Goal: Task Accomplishment & Management: Use online tool/utility

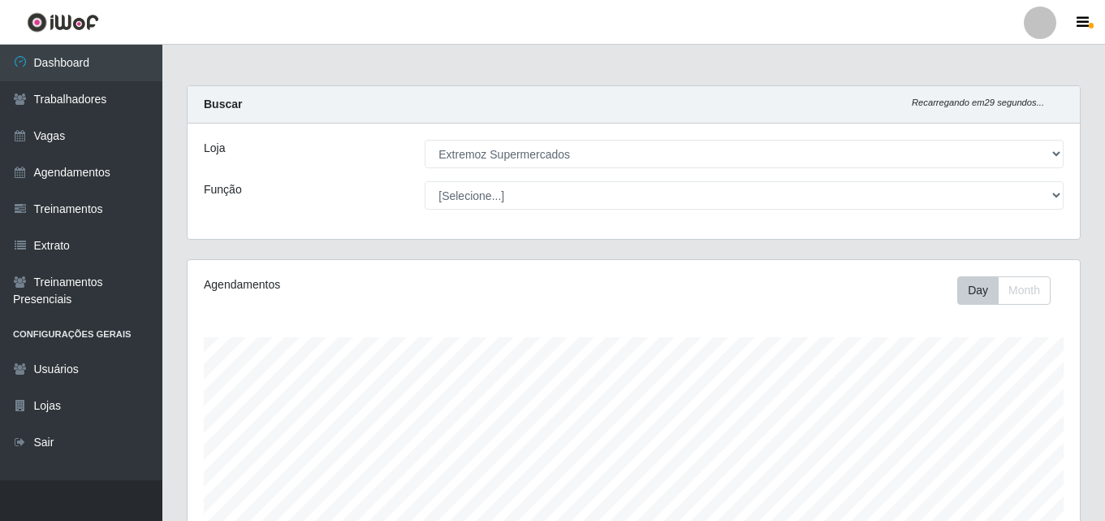
select select "519"
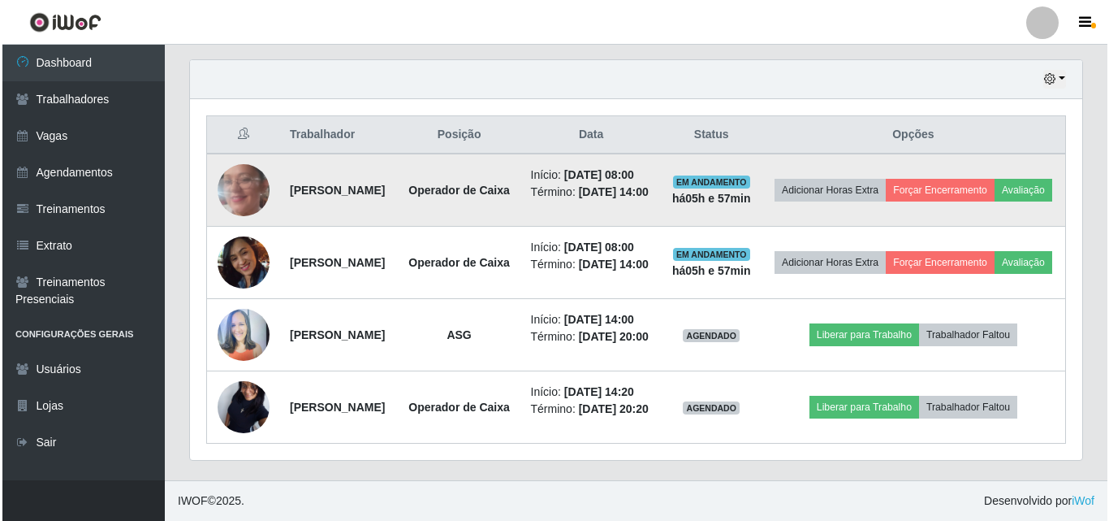
scroll to position [337, 893]
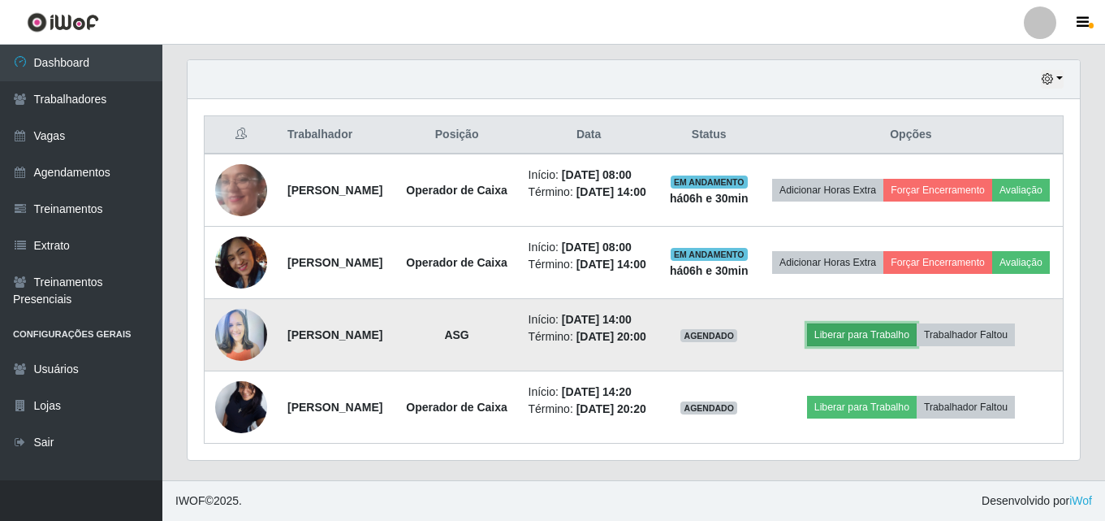
click at [855, 323] on button "Liberar para Trabalho" at bounding box center [862, 334] width 110 height 23
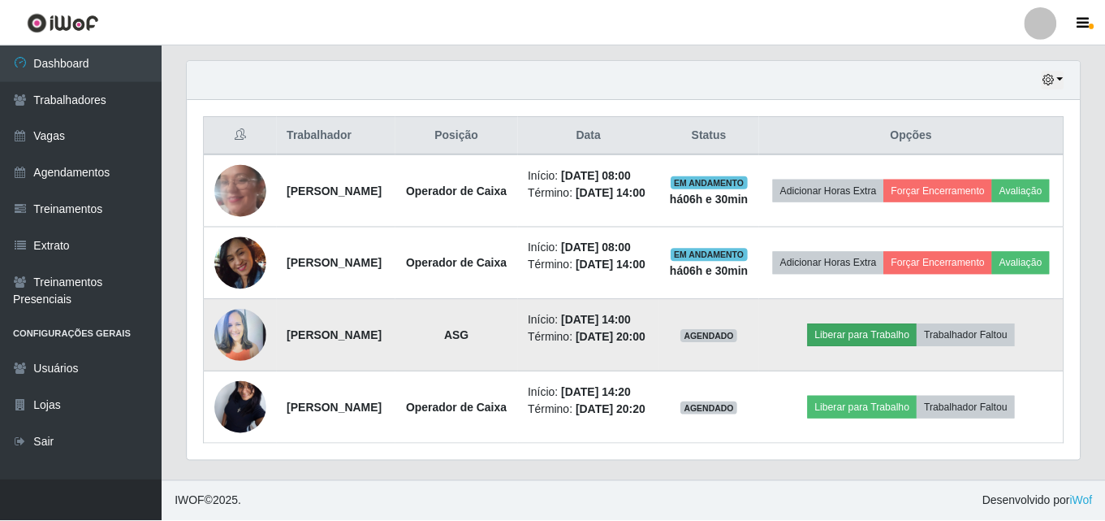
scroll to position [337, 884]
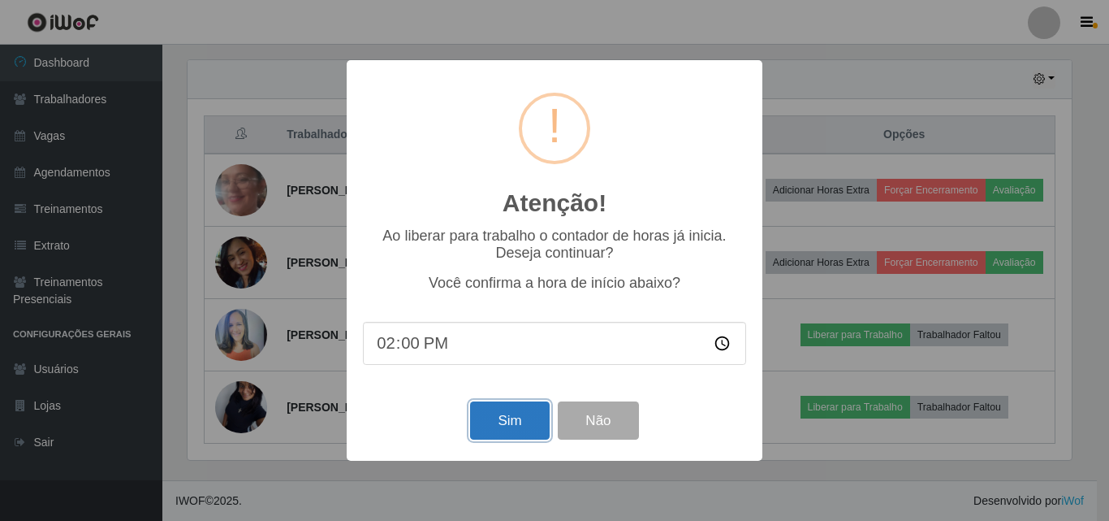
click at [470, 425] on button "Sim" at bounding box center [509, 420] width 79 height 38
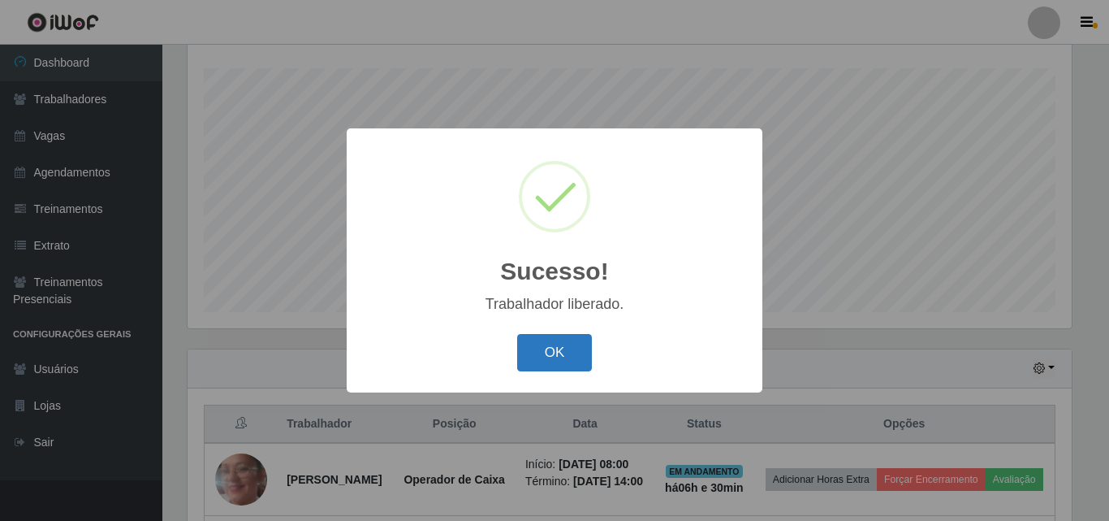
click at [559, 348] on button "OK" at bounding box center [555, 353] width 76 height 38
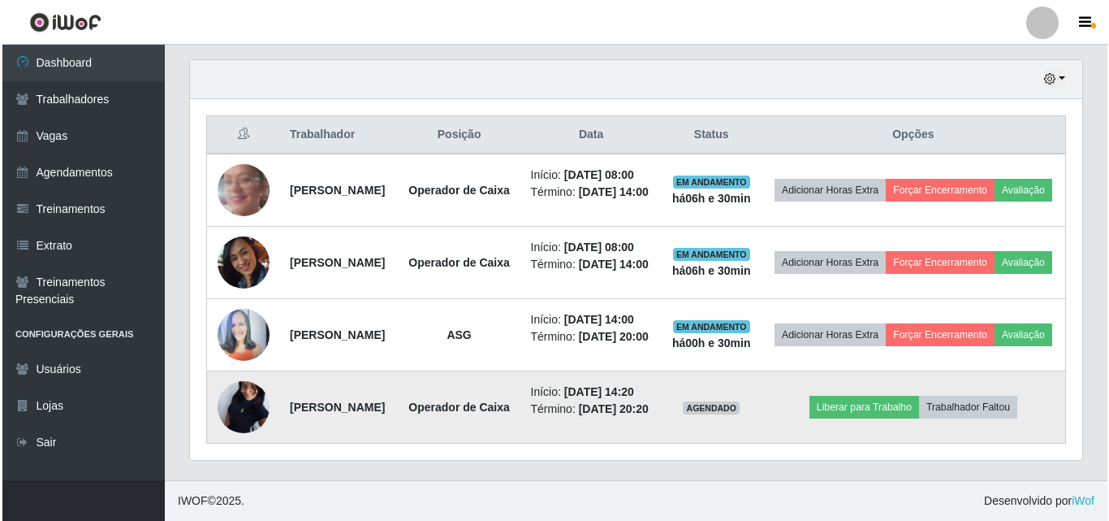
scroll to position [607, 0]
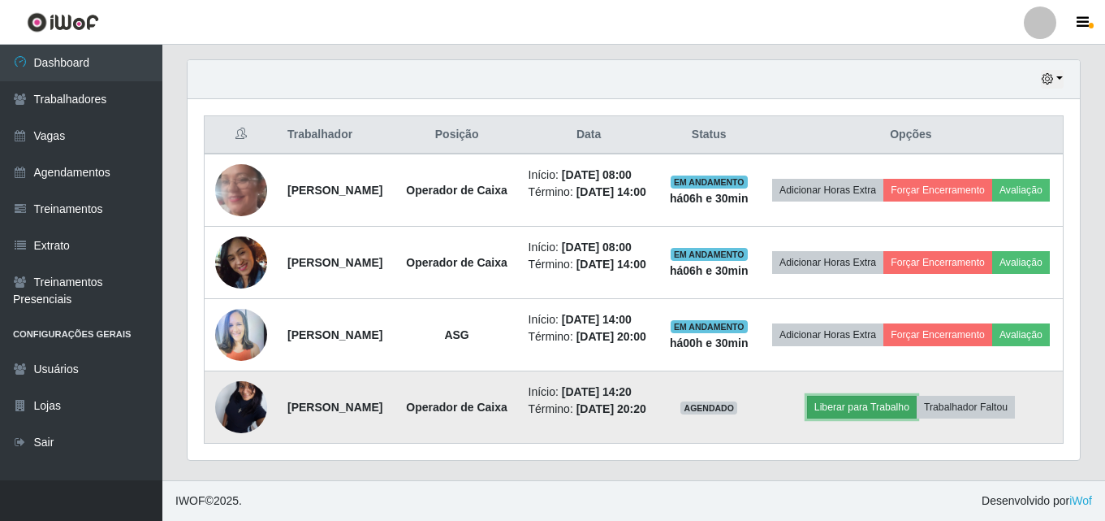
click at [857, 402] on button "Liberar para Trabalho" at bounding box center [862, 407] width 110 height 23
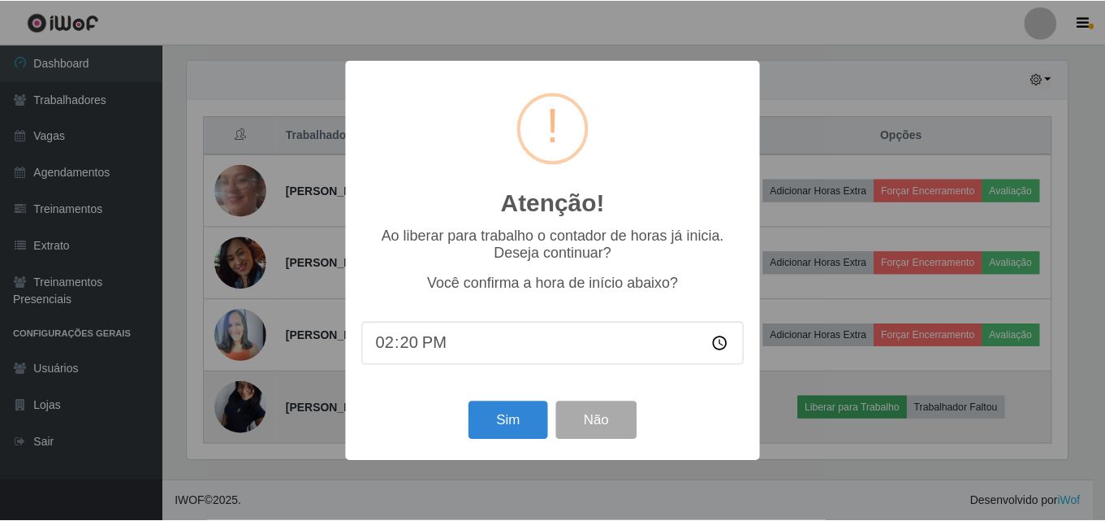
scroll to position [337, 884]
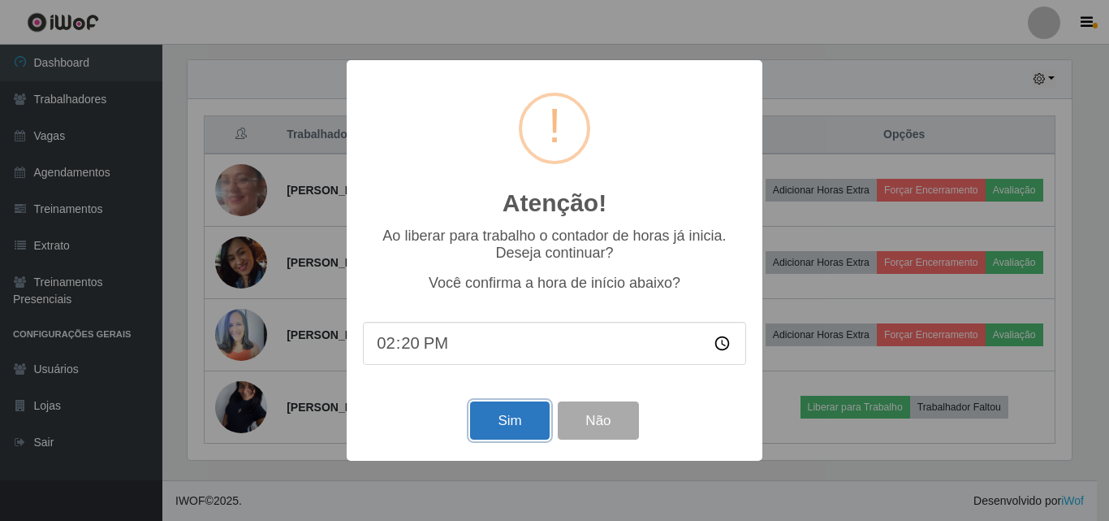
click at [495, 430] on button "Sim" at bounding box center [509, 420] width 79 height 38
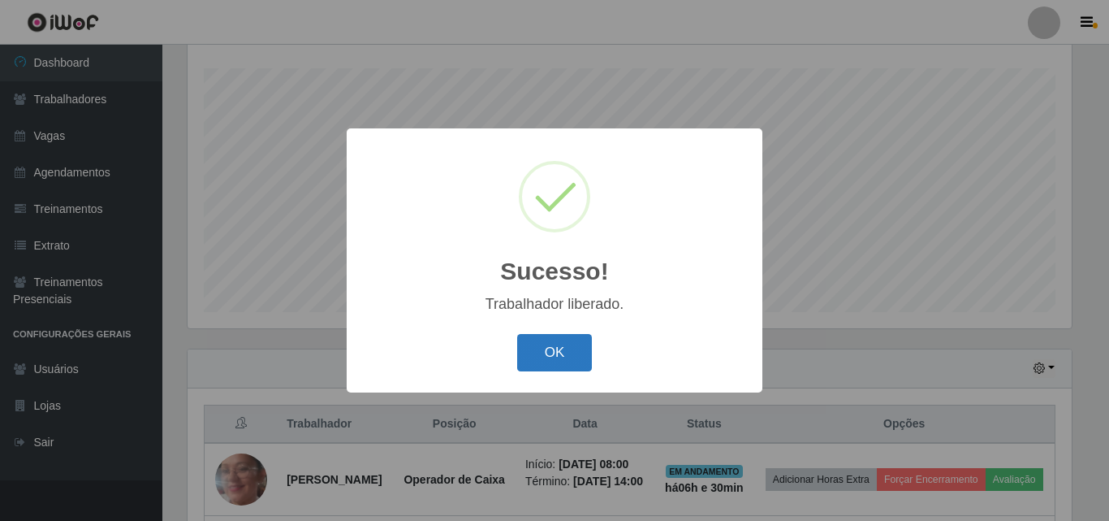
click at [528, 360] on button "OK" at bounding box center [555, 353] width 76 height 38
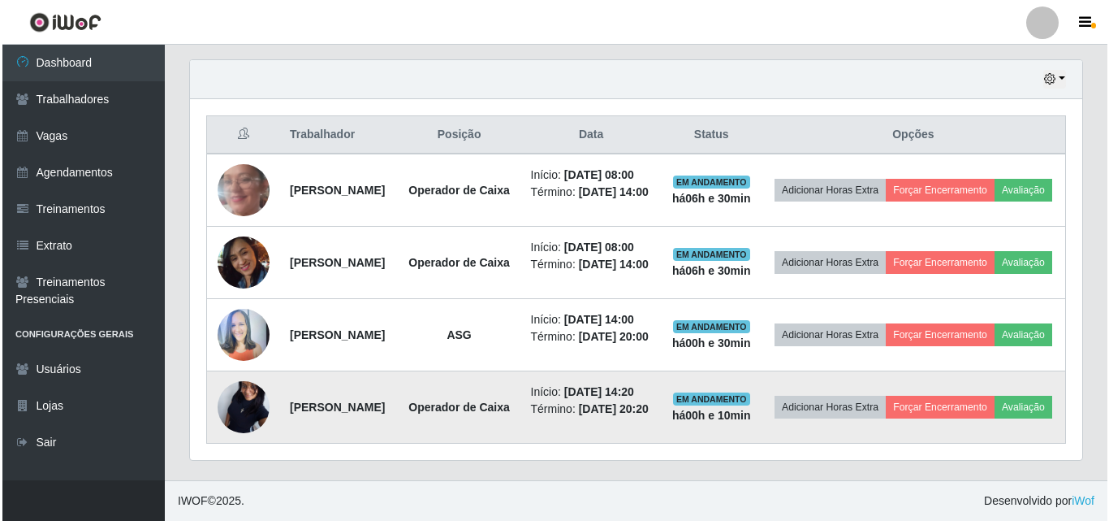
scroll to position [607, 0]
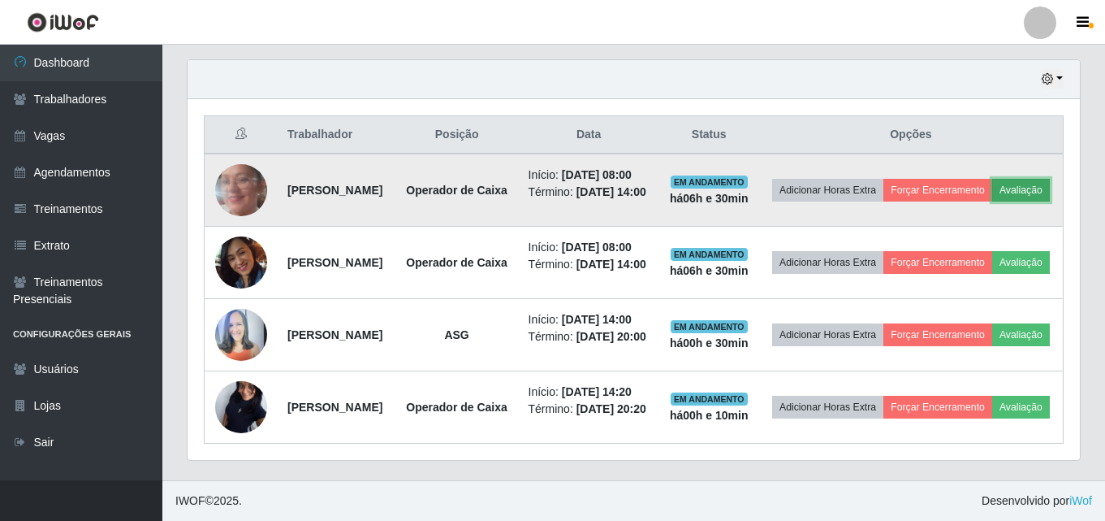
click at [992, 179] on button "Avaliação" at bounding box center [1021, 190] width 58 height 23
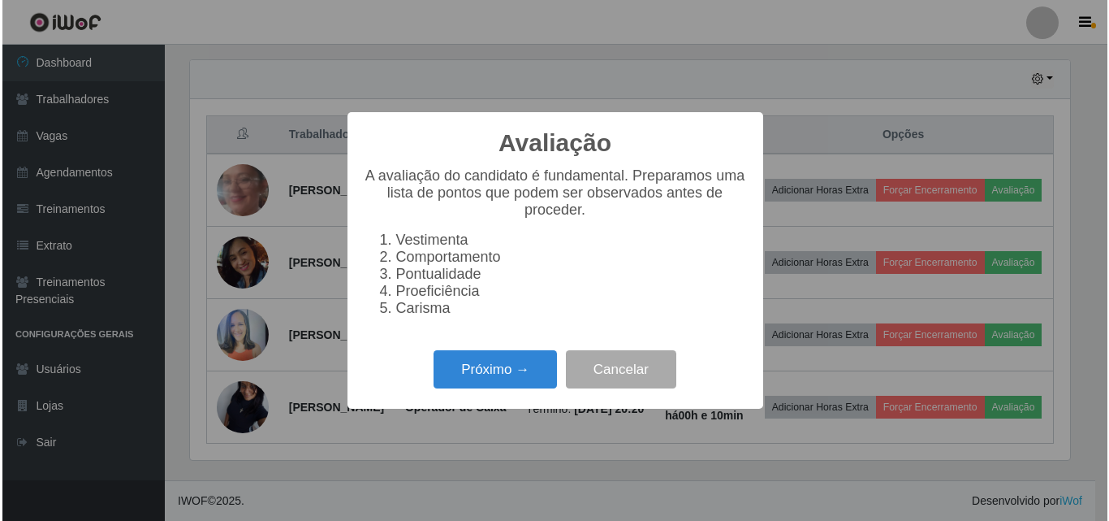
scroll to position [337, 884]
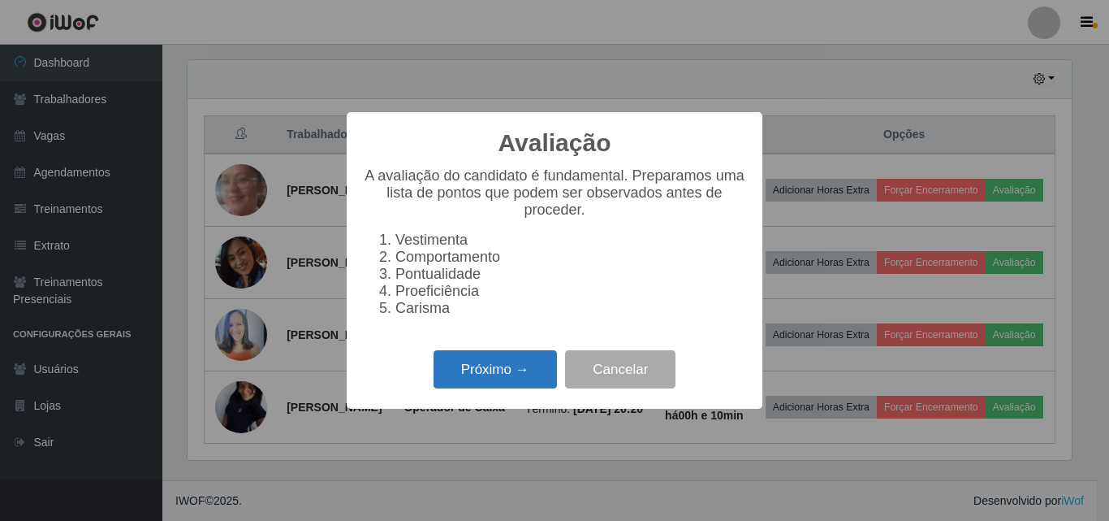
click at [473, 385] on button "Próximo →" at bounding box center [495, 369] width 123 height 38
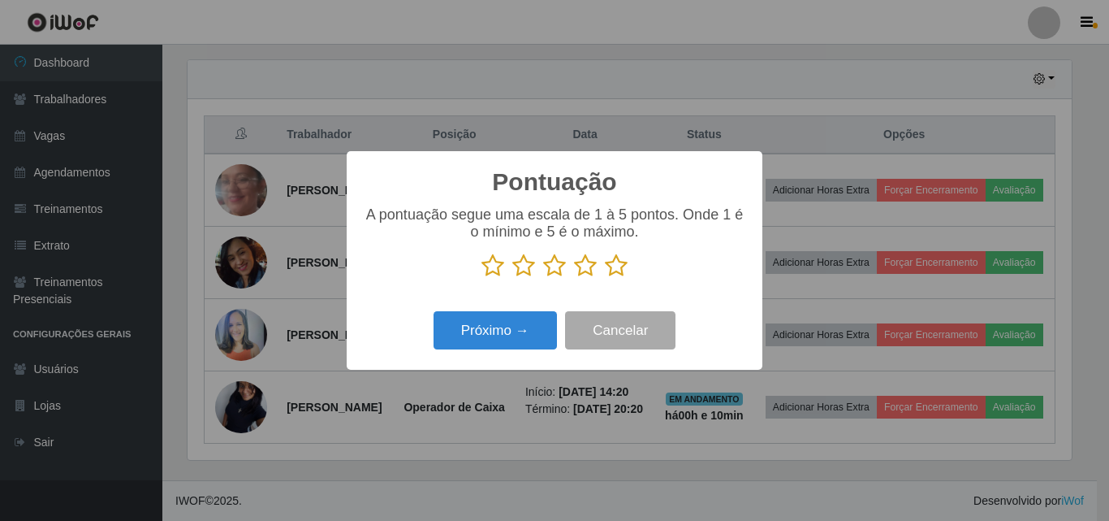
click at [584, 271] on icon at bounding box center [585, 265] width 23 height 24
click at [574, 278] on input "radio" at bounding box center [574, 278] width 0 height 0
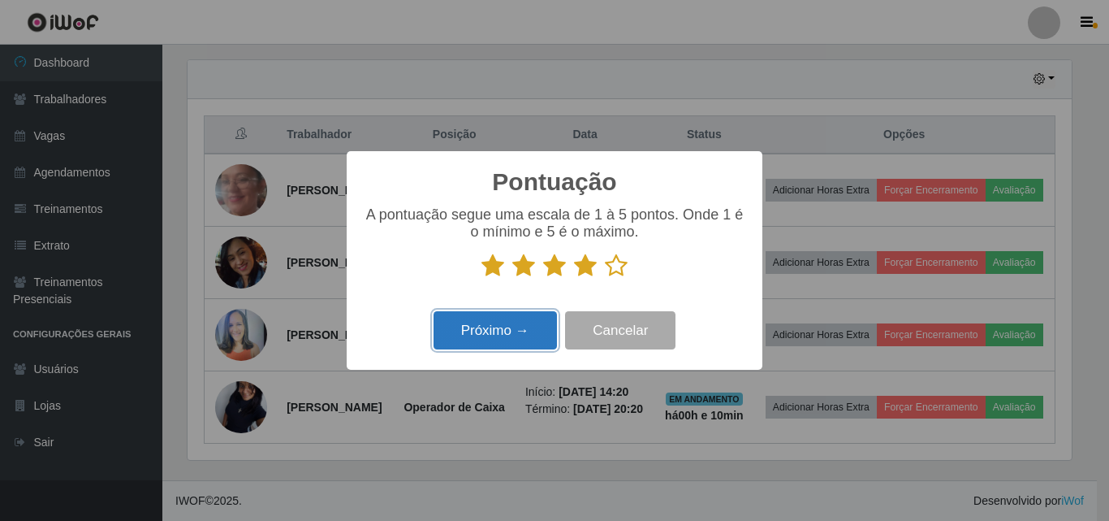
click at [521, 329] on button "Próximo →" at bounding box center [495, 330] width 123 height 38
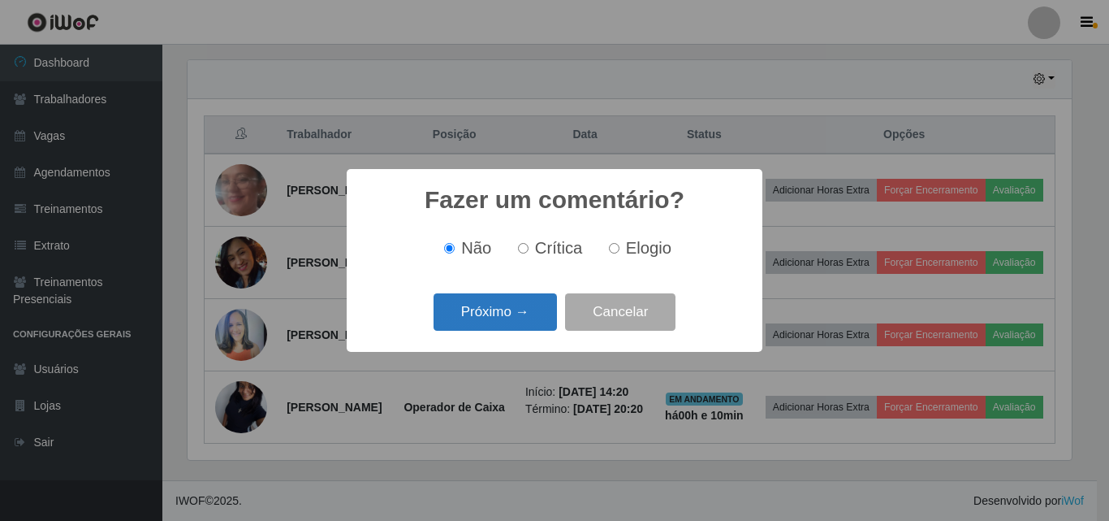
click at [495, 311] on button "Próximo →" at bounding box center [495, 312] width 123 height 38
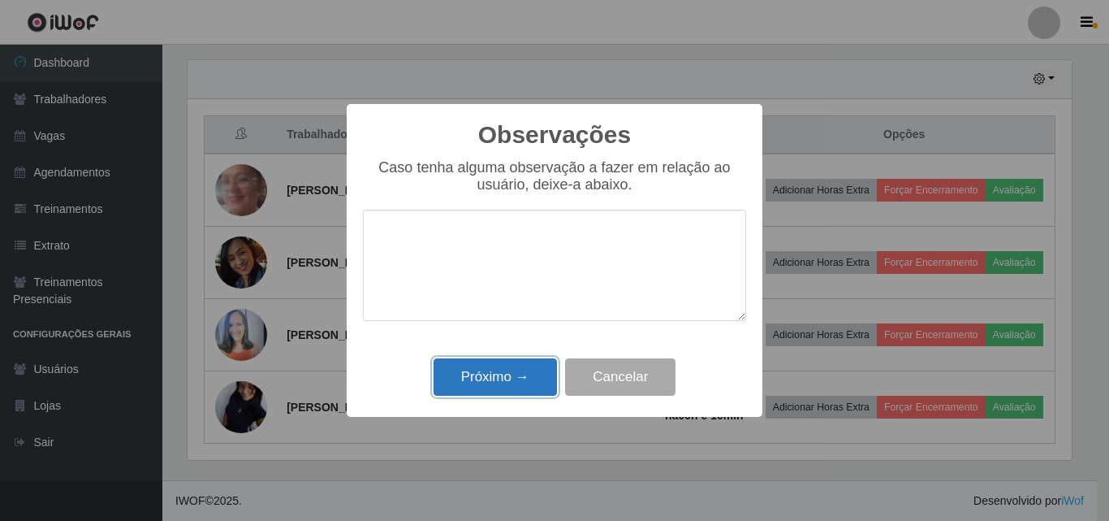
click at [504, 374] on button "Próximo →" at bounding box center [495, 377] width 123 height 38
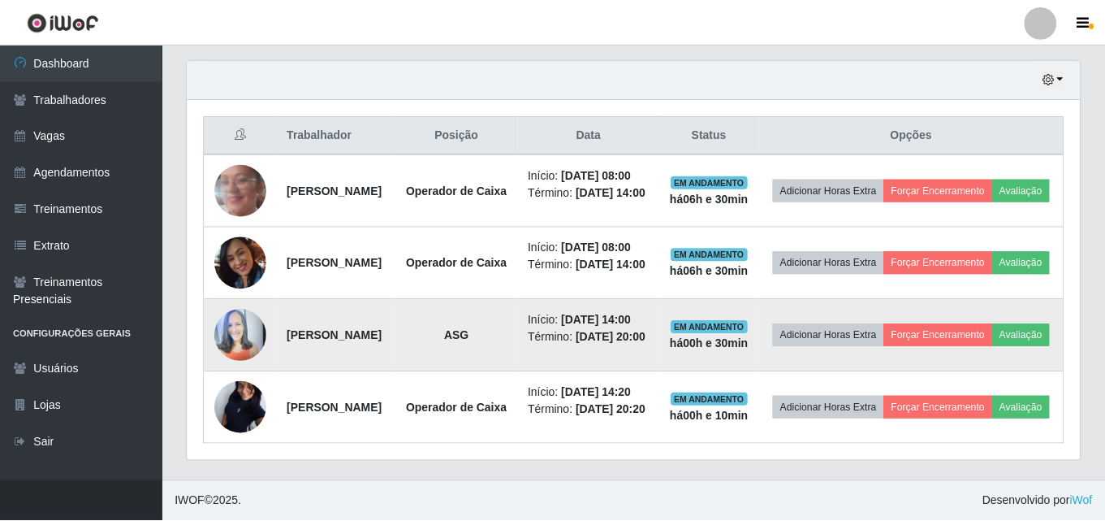
scroll to position [337, 893]
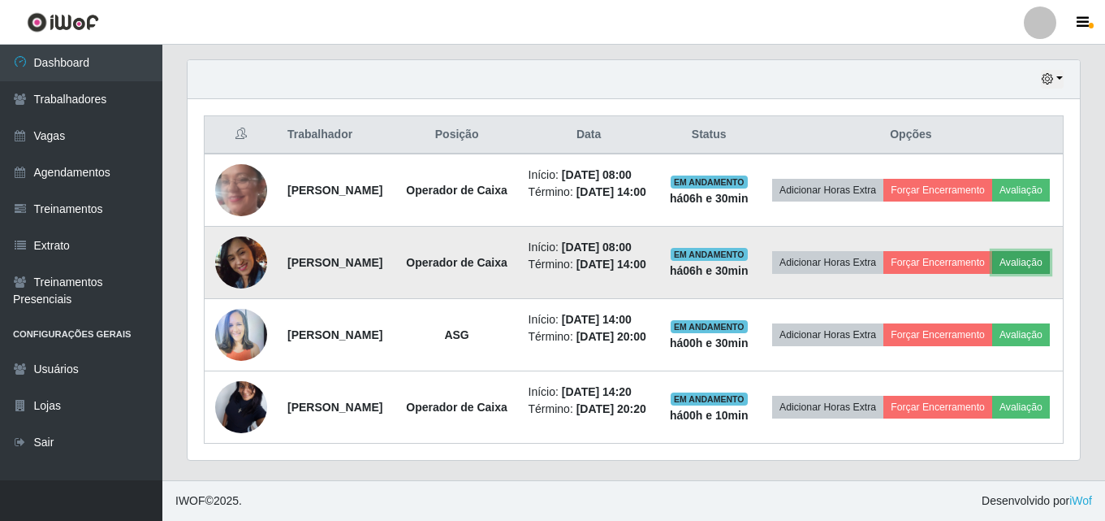
click at [992, 251] on button "Avaliação" at bounding box center [1021, 262] width 58 height 23
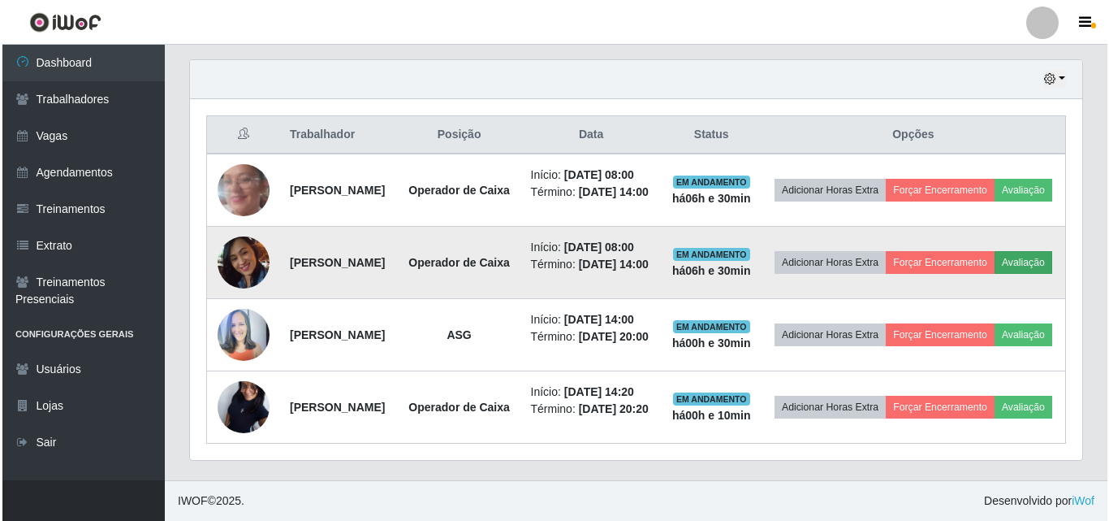
scroll to position [337, 884]
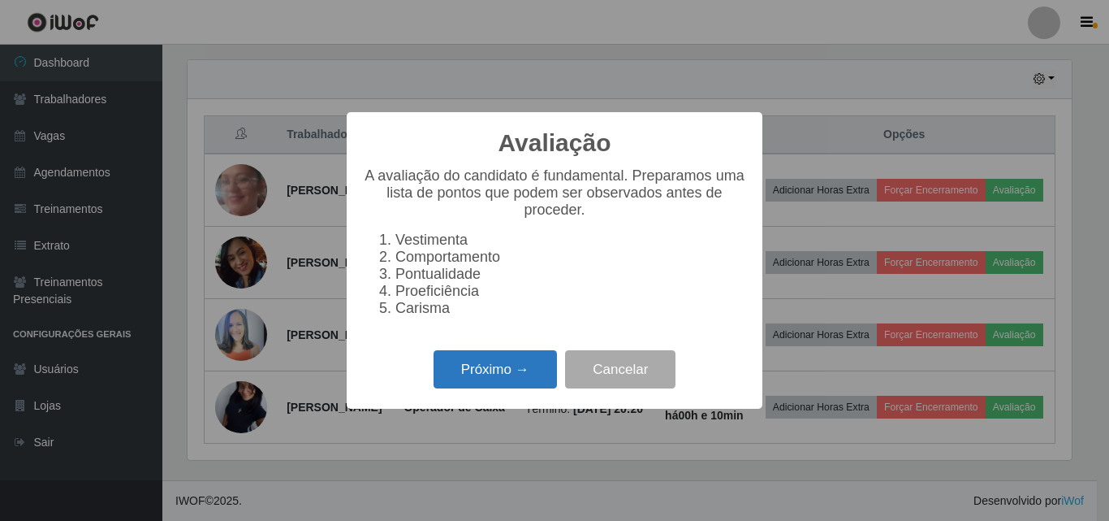
click at [499, 378] on button "Próximo →" at bounding box center [495, 369] width 123 height 38
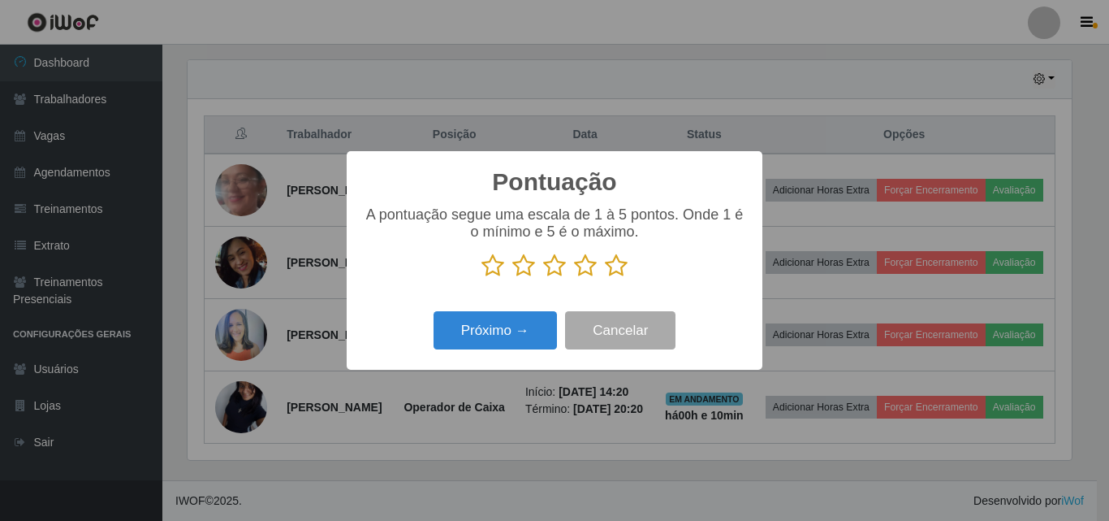
click at [583, 267] on icon at bounding box center [585, 265] width 23 height 24
click at [574, 278] on input "radio" at bounding box center [574, 278] width 0 height 0
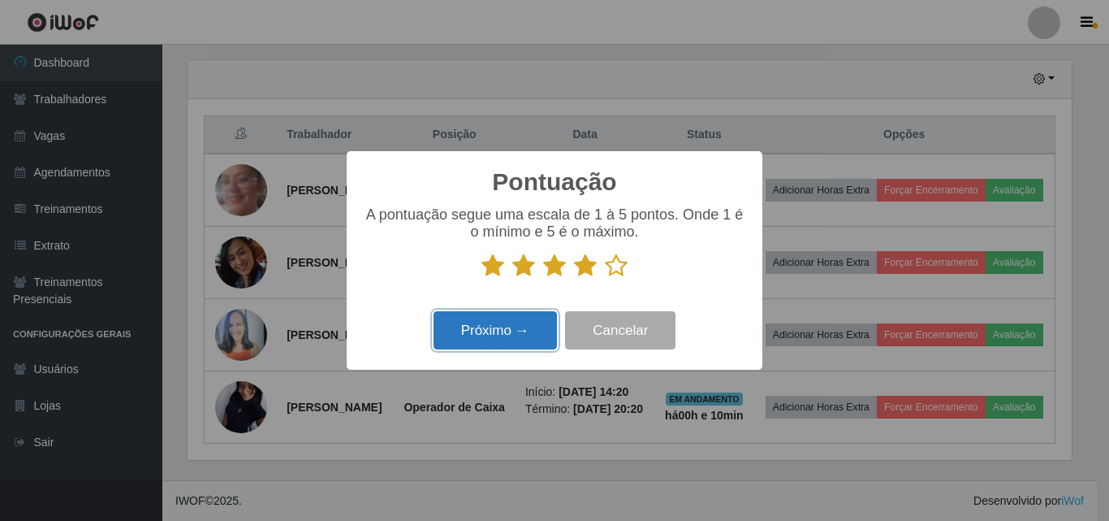
click at [471, 330] on button "Próximo →" at bounding box center [495, 330] width 123 height 38
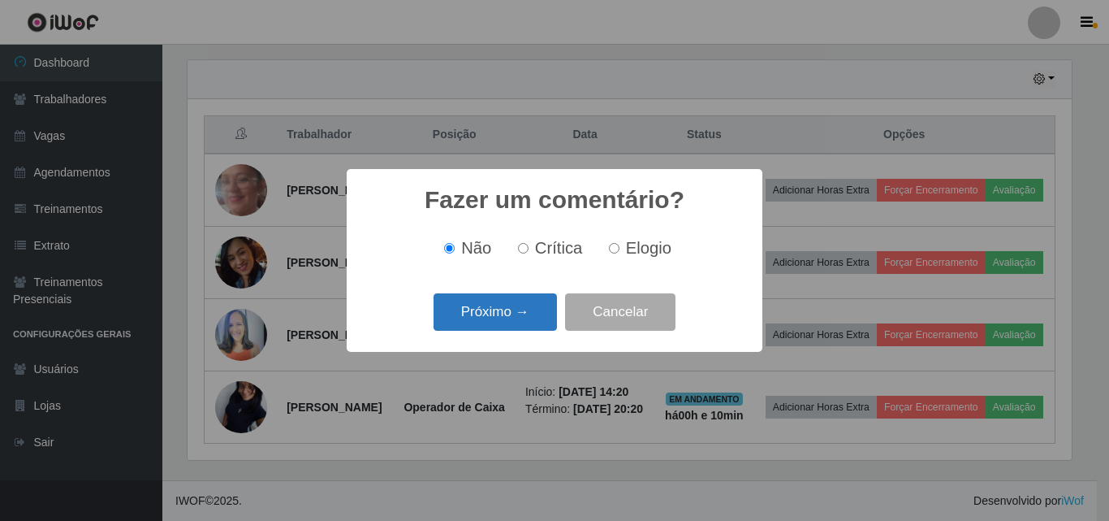
click at [475, 321] on button "Próximo →" at bounding box center [495, 312] width 123 height 38
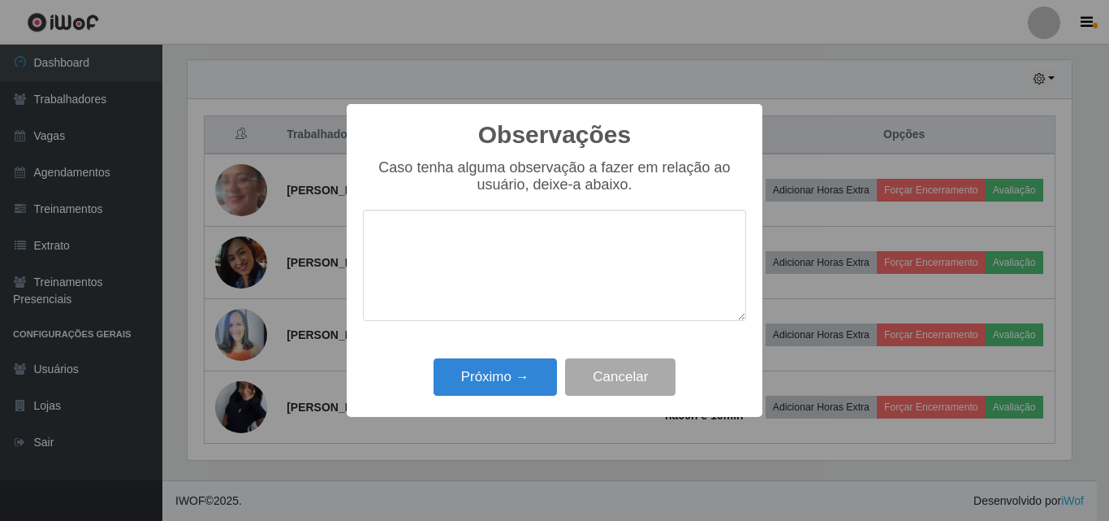
click at [439, 357] on div "Próximo → Cancelar" at bounding box center [554, 376] width 383 height 46
click at [454, 378] on button "Próximo →" at bounding box center [495, 377] width 123 height 38
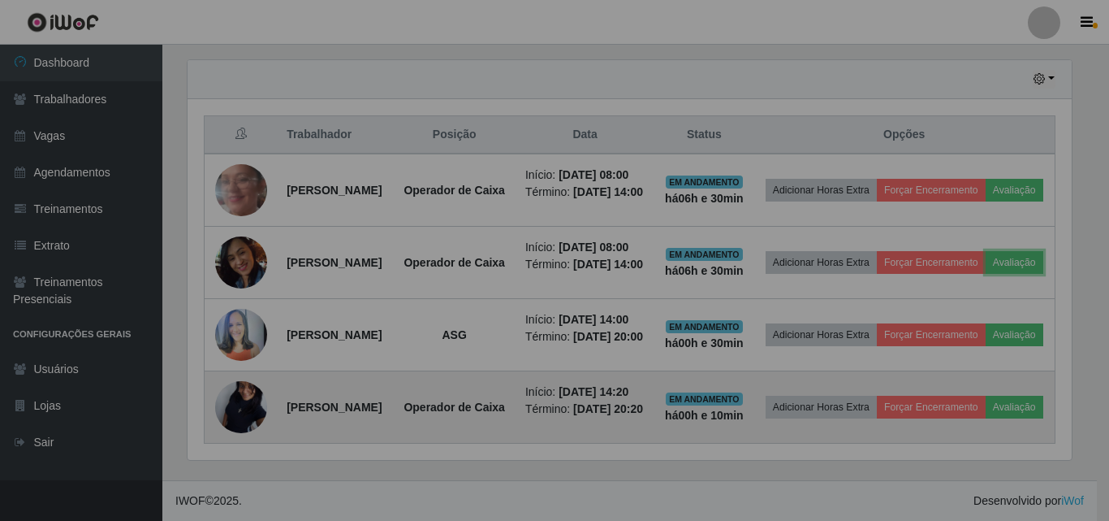
scroll to position [0, 0]
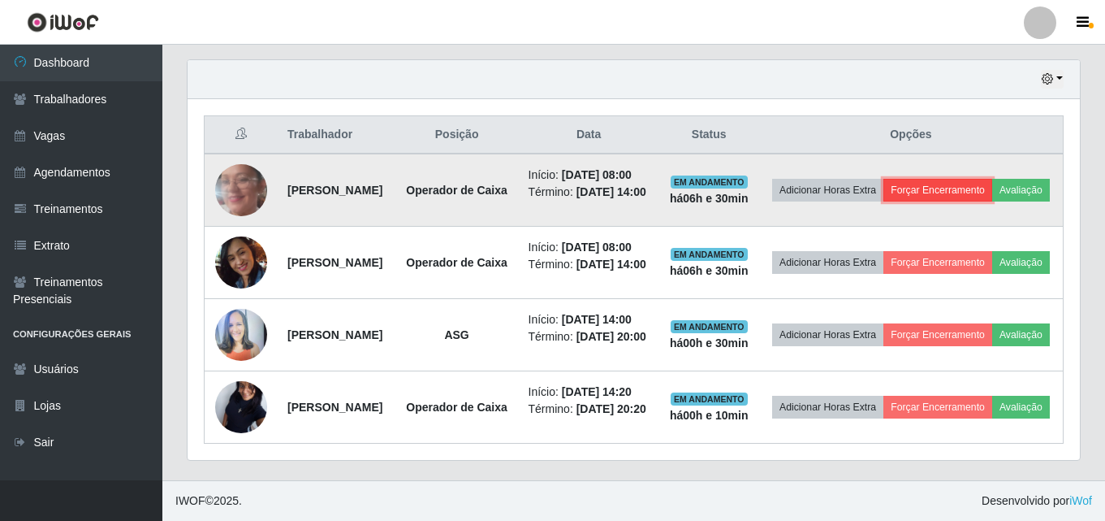
click at [972, 179] on button "Forçar Encerramento" at bounding box center [938, 190] width 109 height 23
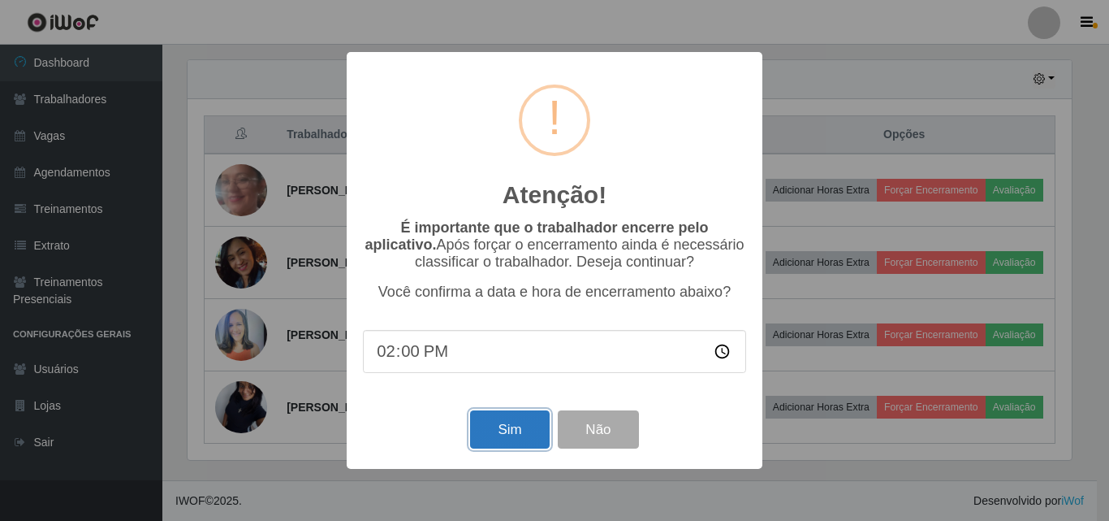
click at [493, 432] on button "Sim" at bounding box center [509, 429] width 79 height 38
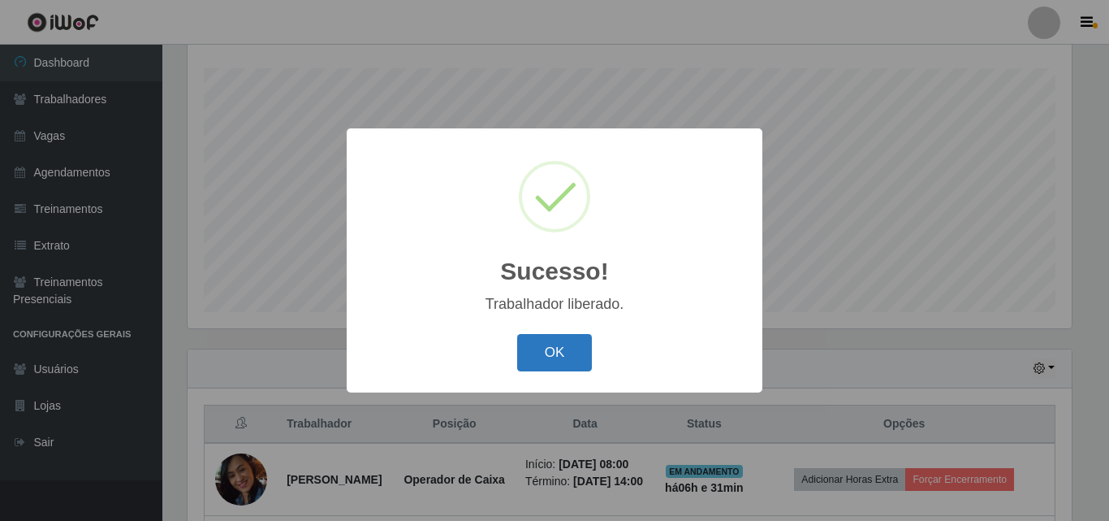
click at [551, 360] on button "OK" at bounding box center [555, 353] width 76 height 38
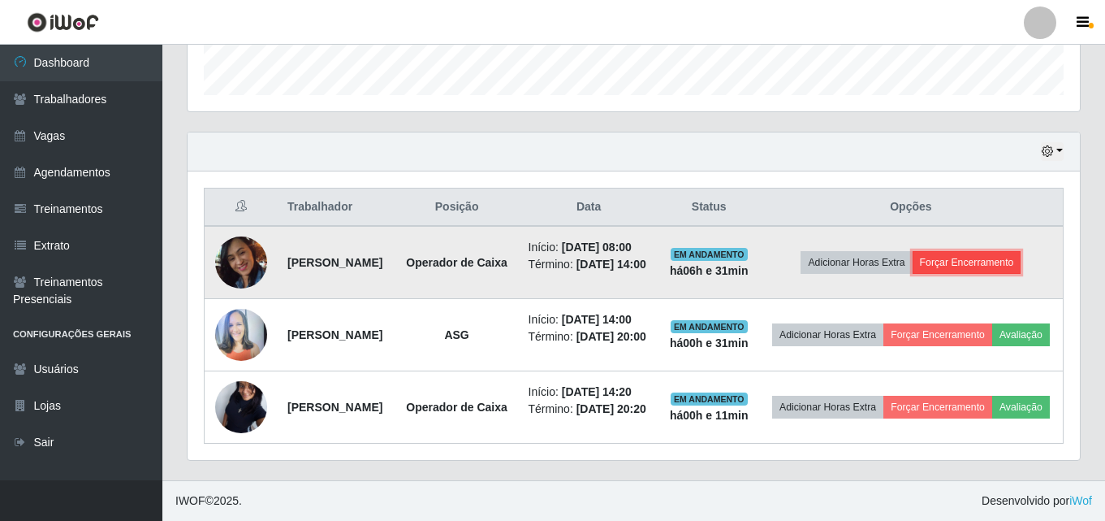
click at [984, 251] on button "Forçar Encerramento" at bounding box center [967, 262] width 109 height 23
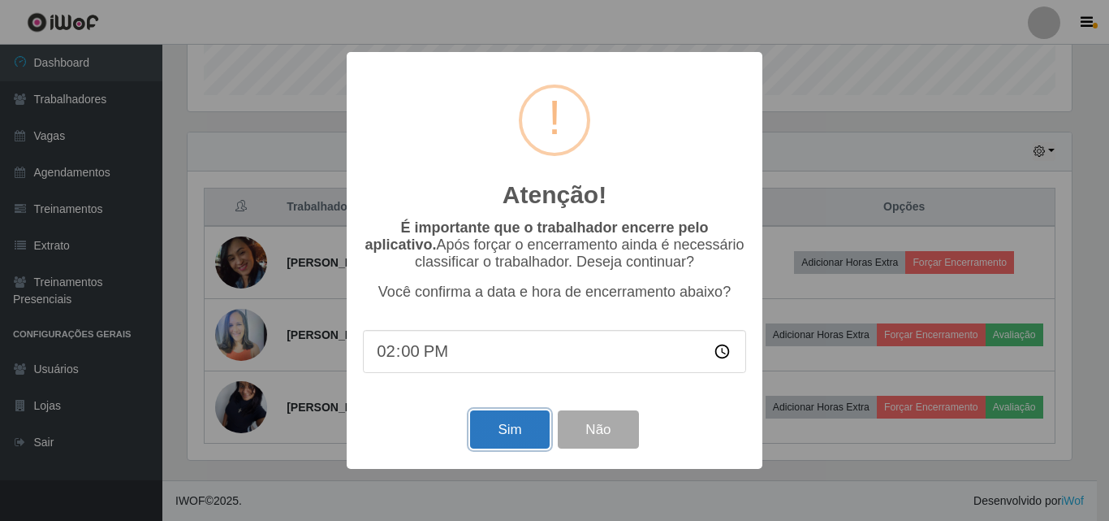
click at [501, 441] on button "Sim" at bounding box center [509, 429] width 79 height 38
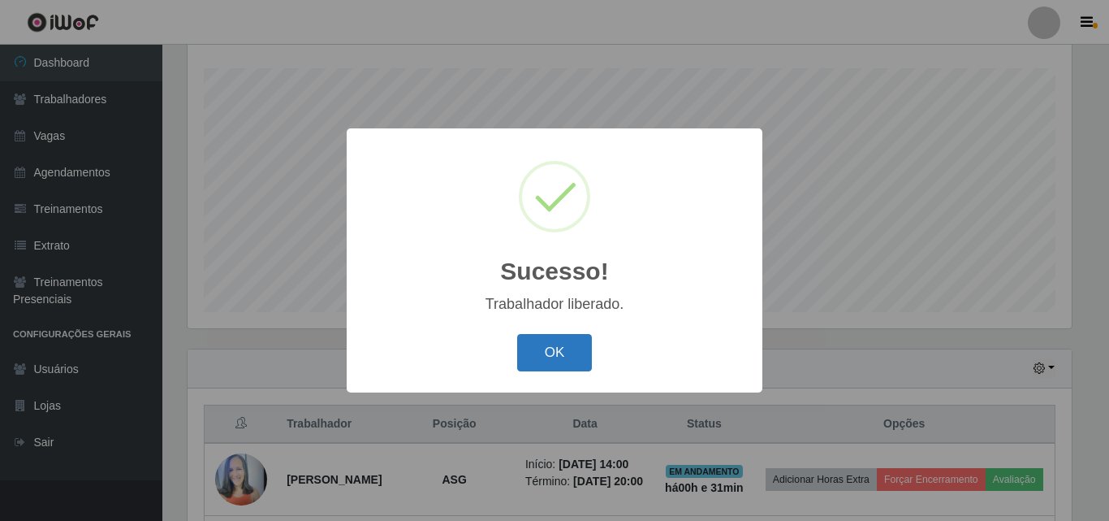
click at [547, 345] on button "OK" at bounding box center [555, 353] width 76 height 38
